Goal: Transaction & Acquisition: Obtain resource

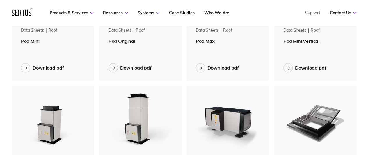
scroll to position [262, 0]
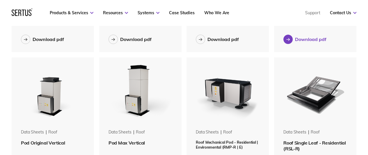
click at [311, 40] on div "Download pdf" at bounding box center [310, 39] width 31 height 6
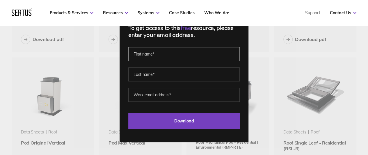
click at [165, 55] on input "text" at bounding box center [183, 54] width 111 height 14
type input "[PERSON_NAME]"
click at [159, 75] on input "text" at bounding box center [183, 74] width 111 height 14
type input "Sadr"
click at [154, 95] on input "email" at bounding box center [183, 95] width 111 height 14
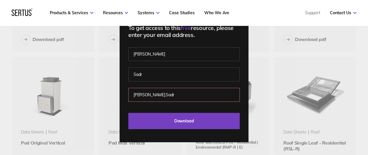
type input "[PERSON_NAME].Sadr"
drag, startPoint x: 160, startPoint y: 93, endPoint x: 116, endPoint y: 93, distance: 43.9
click at [118, 93] on div "To get access to this free resource, please enter your email address. [PERSON_N…" at bounding box center [184, 77] width 368 height 155
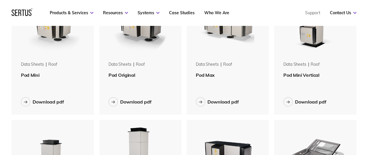
scroll to position [233, 0]
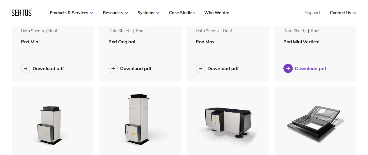
click at [309, 69] on div "Download pdf" at bounding box center [310, 68] width 31 height 6
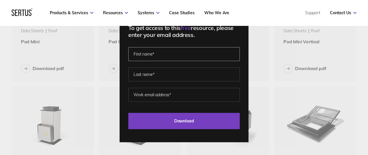
click at [169, 55] on input "text" at bounding box center [183, 54] width 111 height 14
type input "[PERSON_NAME]"
click at [176, 77] on input "text" at bounding box center [183, 74] width 111 height 14
type input "Sadr"
click at [159, 93] on input "email" at bounding box center [183, 95] width 111 height 14
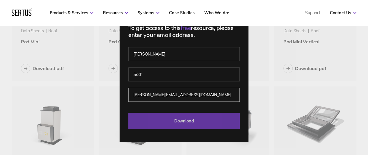
type input "[PERSON_NAME][EMAIL_ADDRESS][DOMAIN_NAME]"
click at [184, 121] on input "Download" at bounding box center [183, 121] width 111 height 16
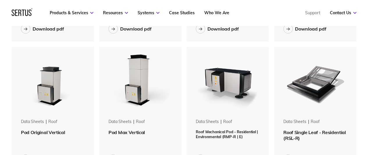
scroll to position [291, 0]
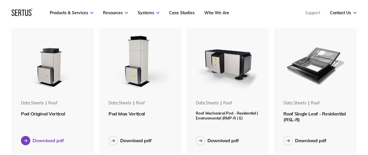
click at [39, 141] on div "Download pdf" at bounding box center [48, 141] width 31 height 6
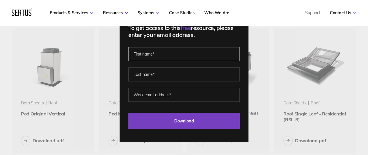
click at [159, 51] on input "text" at bounding box center [183, 54] width 111 height 14
type input "[PERSON_NAME]"
click at [148, 75] on input "text" at bounding box center [183, 74] width 111 height 14
type input "Sadr"
click at [152, 95] on input "email" at bounding box center [183, 95] width 111 height 14
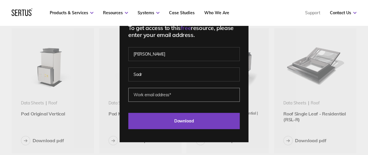
type input "[PERSON_NAME][EMAIL_ADDRESS][DOMAIN_NAME]"
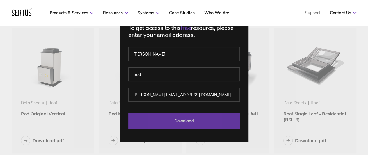
click at [185, 123] on input "Download" at bounding box center [183, 121] width 111 height 16
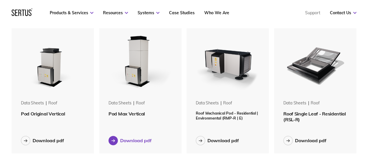
click at [126, 143] on div "Download pdf" at bounding box center [135, 141] width 31 height 6
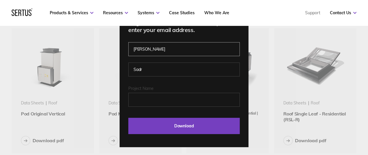
click at [161, 50] on input "[PERSON_NAME]" at bounding box center [183, 49] width 111 height 14
type input "[PERSON_NAME]"
click at [156, 70] on input "Sadr" at bounding box center [183, 70] width 111 height 14
click at [146, 103] on input "Project Name" at bounding box center [183, 100] width 111 height 14
click at [159, 98] on input "Project Name" at bounding box center [183, 100] width 111 height 14
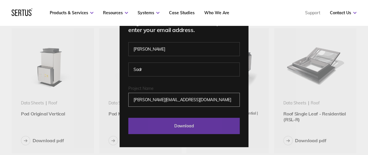
type input "[PERSON_NAME][EMAIL_ADDRESS][DOMAIN_NAME]"
click at [183, 127] on input "Download" at bounding box center [183, 126] width 111 height 16
